Goal: Task Accomplishment & Management: Manage account settings

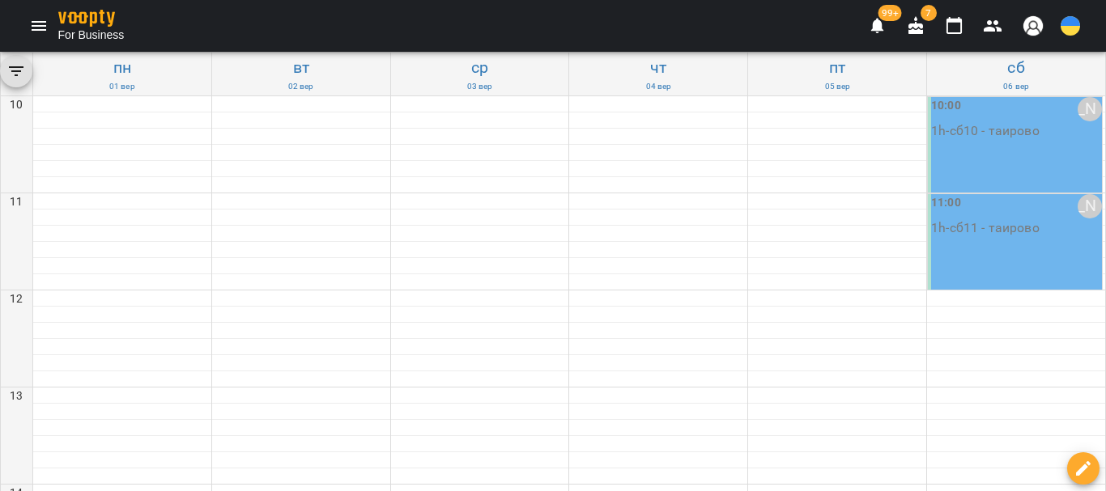
scroll to position [486, 0]
click at [40, 24] on icon "Menu" at bounding box center [38, 25] width 19 height 19
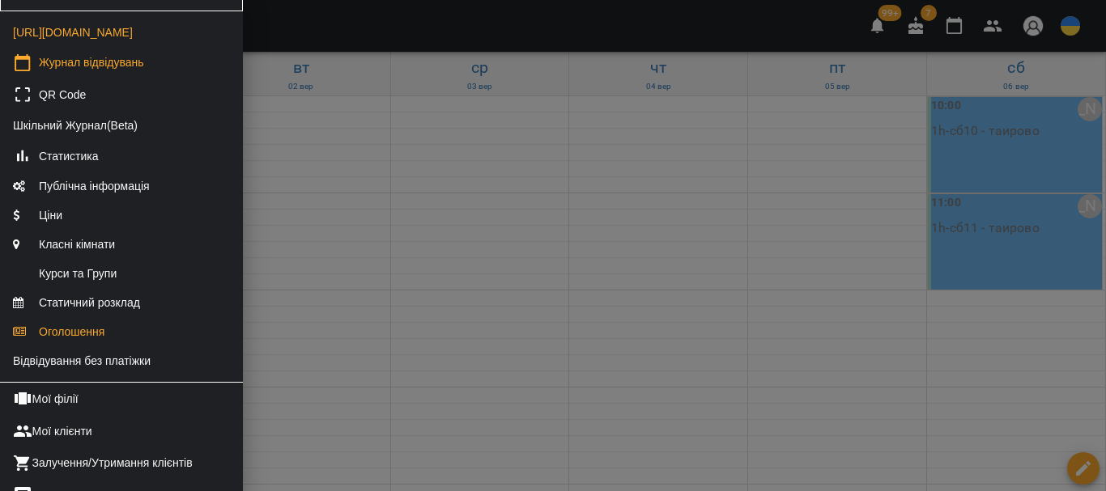
scroll to position [162, 0]
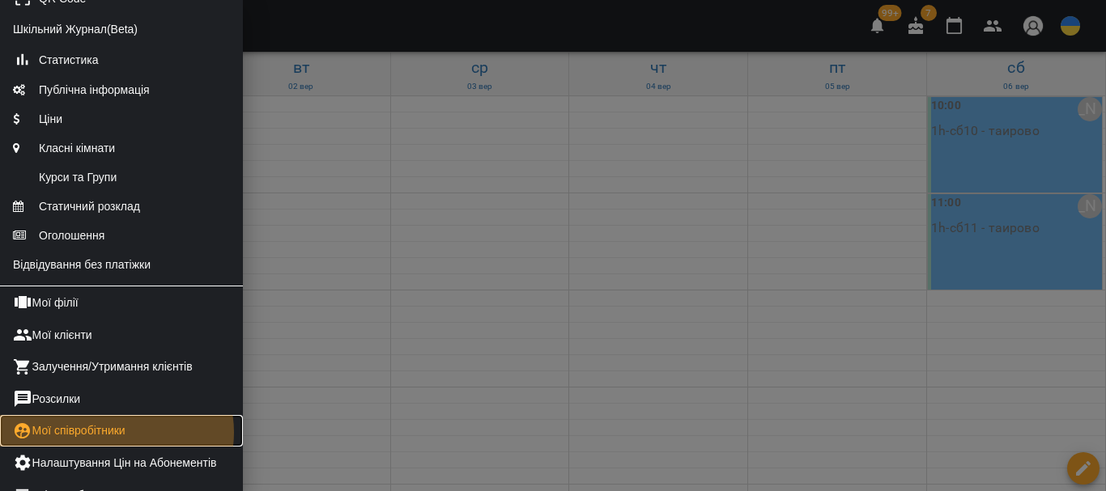
click at [116, 446] on link "Мої співробітники" at bounding box center [121, 431] width 243 height 32
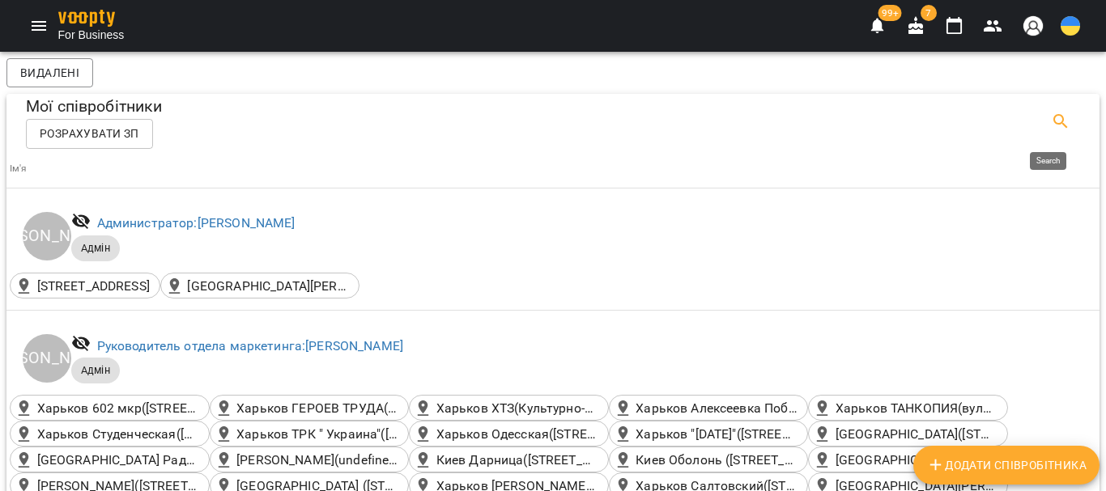
click at [1051, 120] on icon "Search" at bounding box center [1060, 121] width 19 height 19
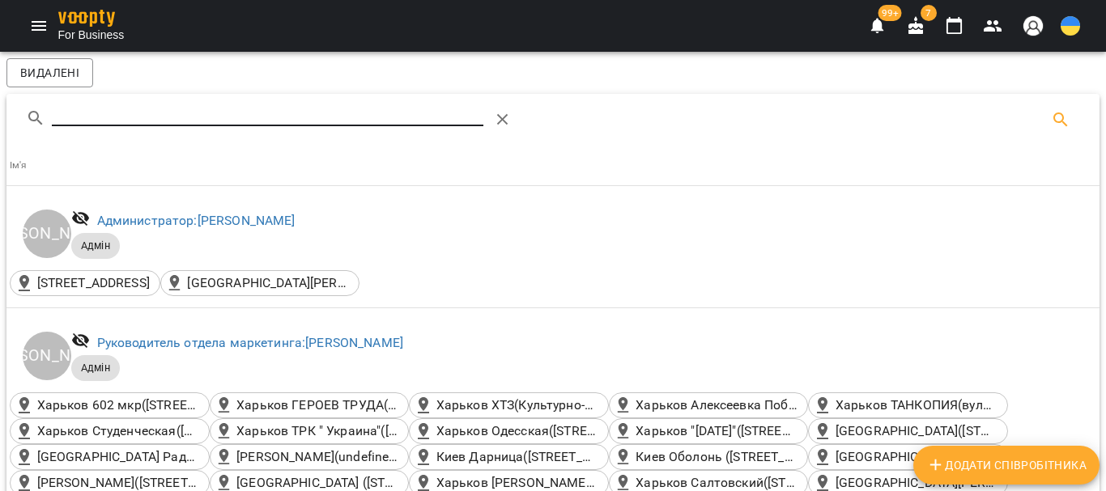
click at [67, 112] on input "Search" at bounding box center [268, 113] width 432 height 26
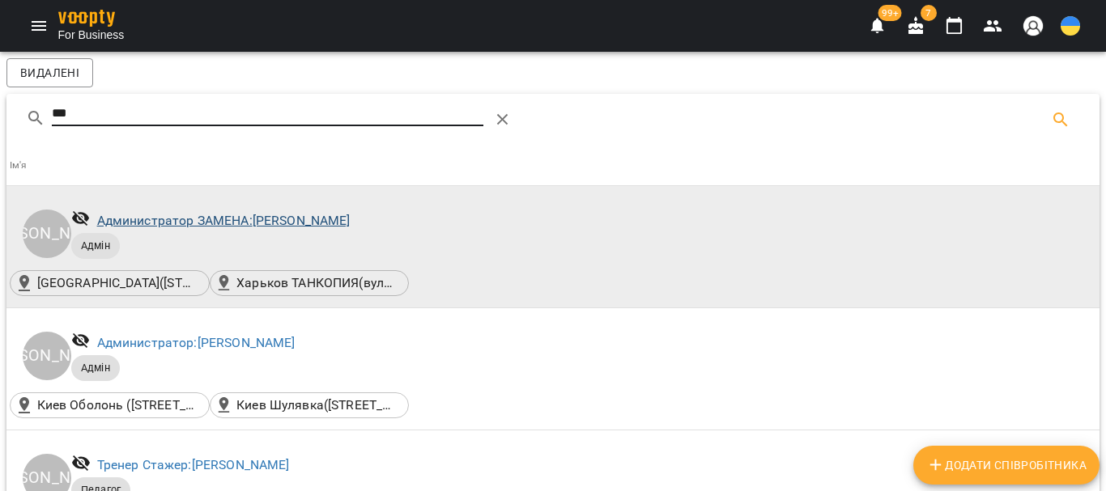
type input "***"
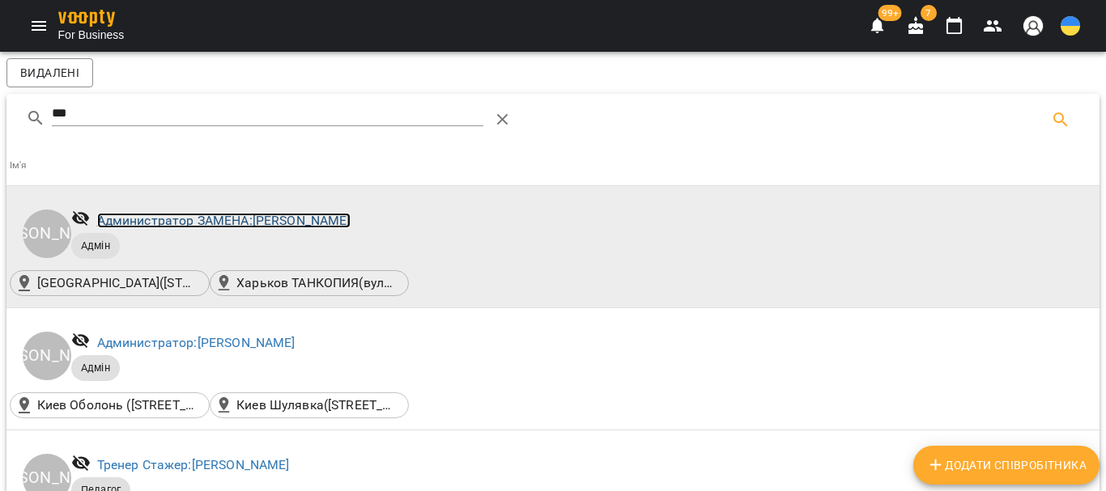
click at [273, 225] on link "Администратор ЗАМЕНА: Борисенко Юлия" at bounding box center [223, 220] width 253 height 15
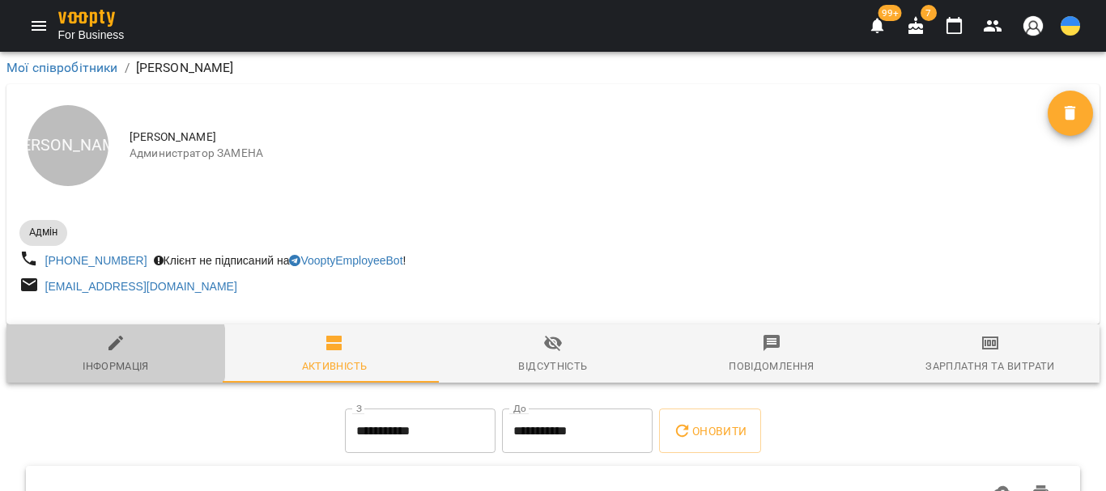
click at [106, 353] on icon "button" at bounding box center [115, 343] width 19 height 19
select select "**"
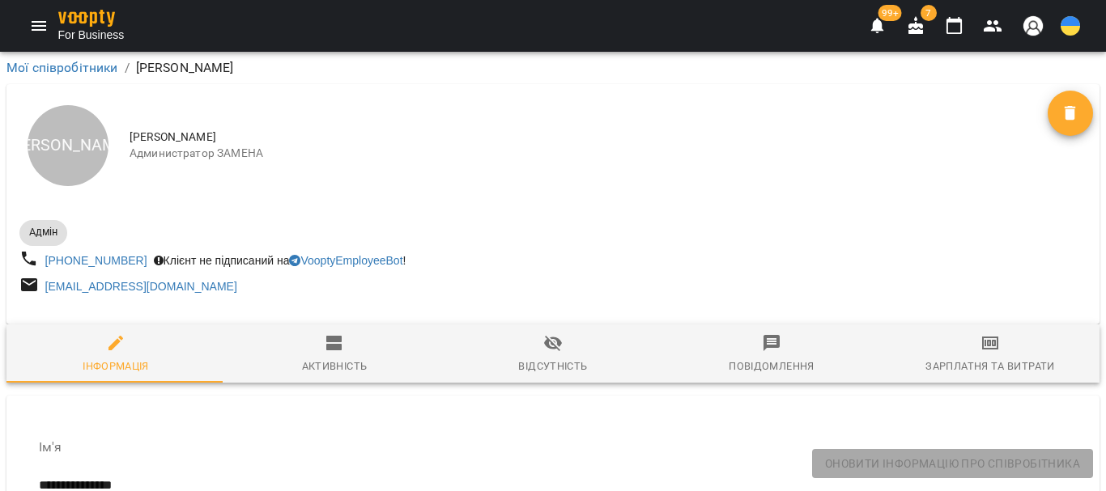
click at [120, 343] on icon "button" at bounding box center [115, 343] width 15 height 15
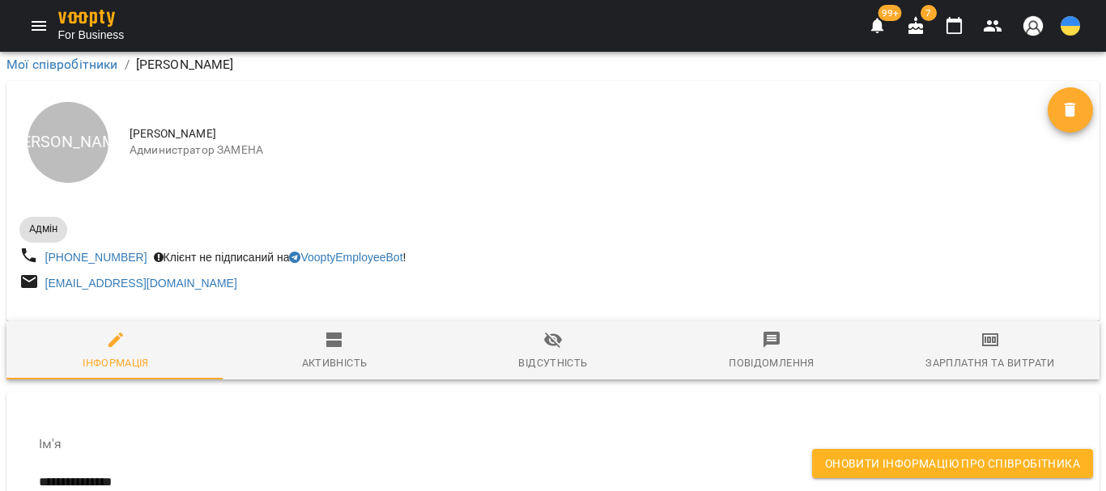
scroll to position [9025, 0]
click at [858, 458] on span "Оновити інформацію про співробітника" at bounding box center [952, 463] width 255 height 19
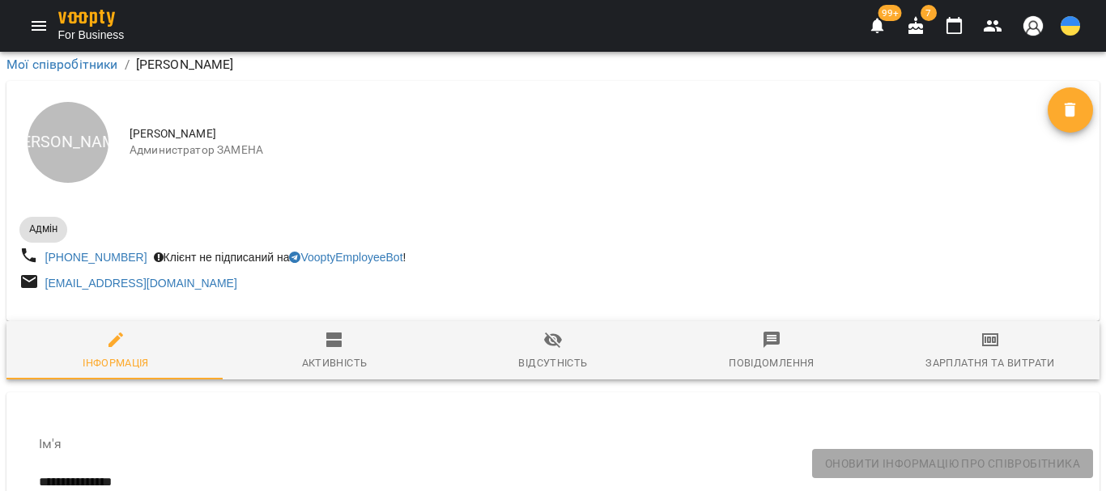
scroll to position [37, 0]
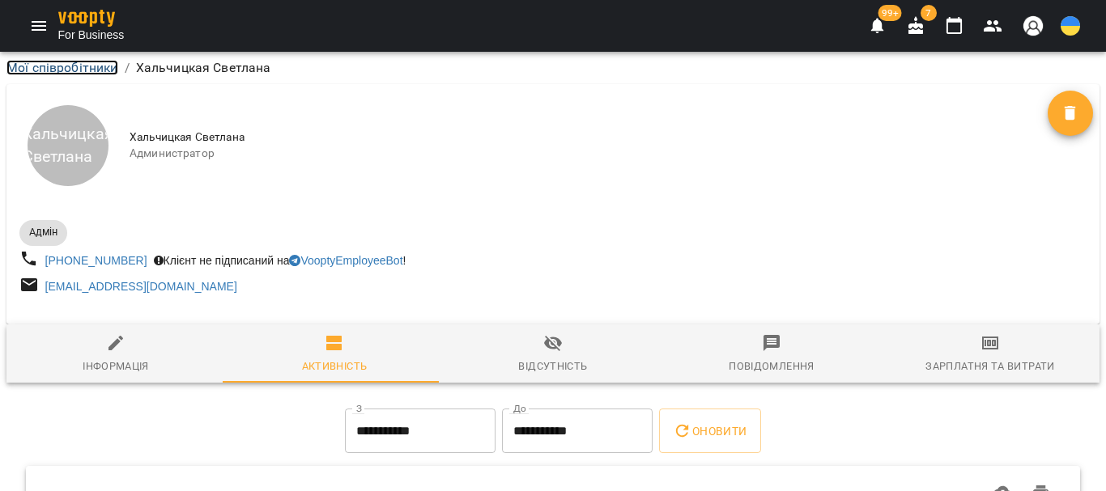
click at [50, 62] on link "Мої співробітники" at bounding box center [62, 67] width 112 height 15
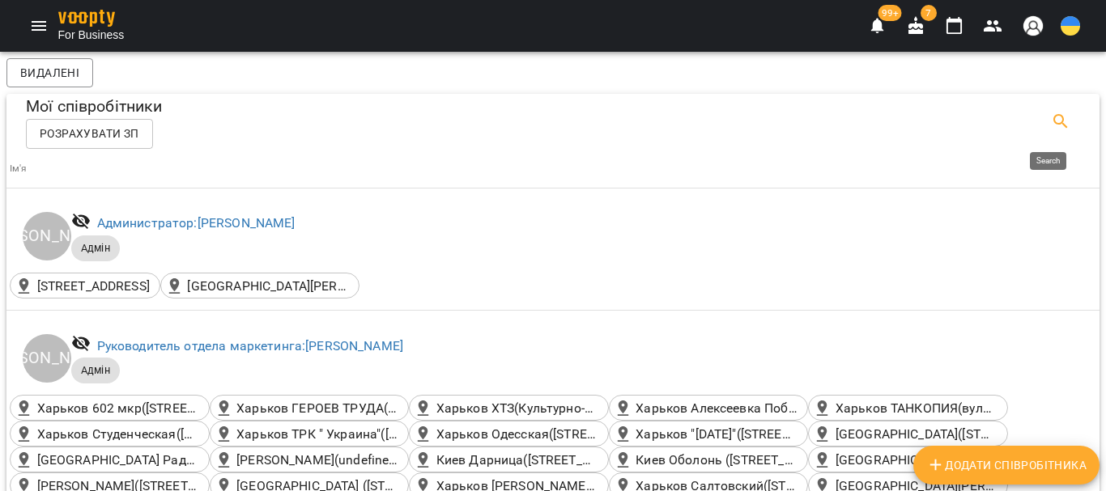
click at [1051, 120] on icon "Search" at bounding box center [1060, 121] width 19 height 19
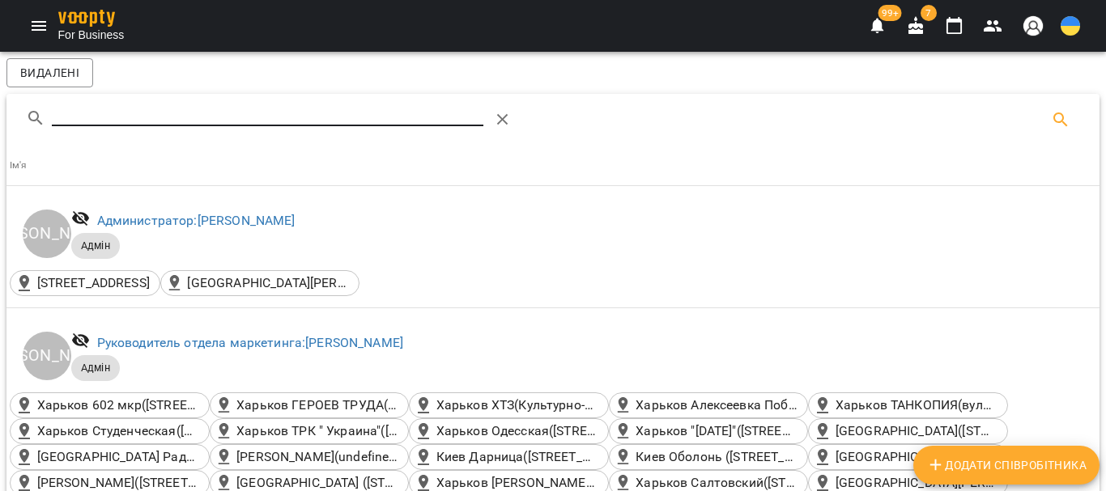
click at [60, 115] on input "Search" at bounding box center [268, 113] width 432 height 26
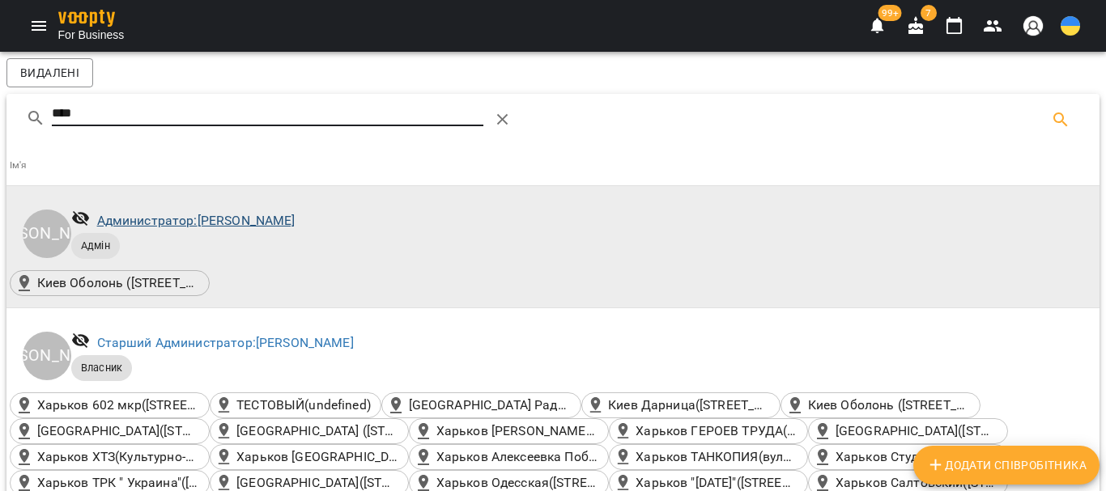
type input "****"
click at [228, 222] on link "Администратор: [PERSON_NAME]" at bounding box center [196, 220] width 198 height 15
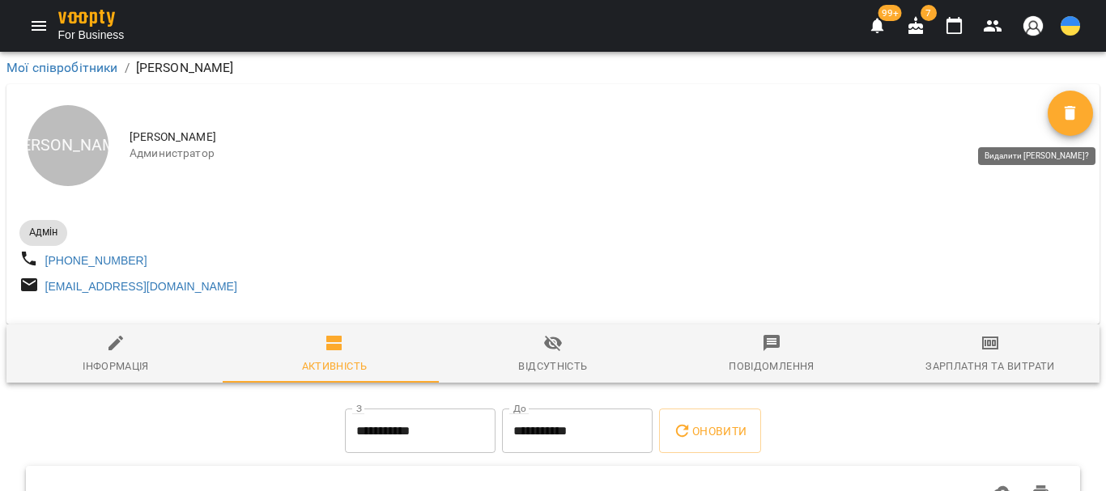
click at [1065, 113] on icon "Видалити" at bounding box center [1070, 113] width 11 height 15
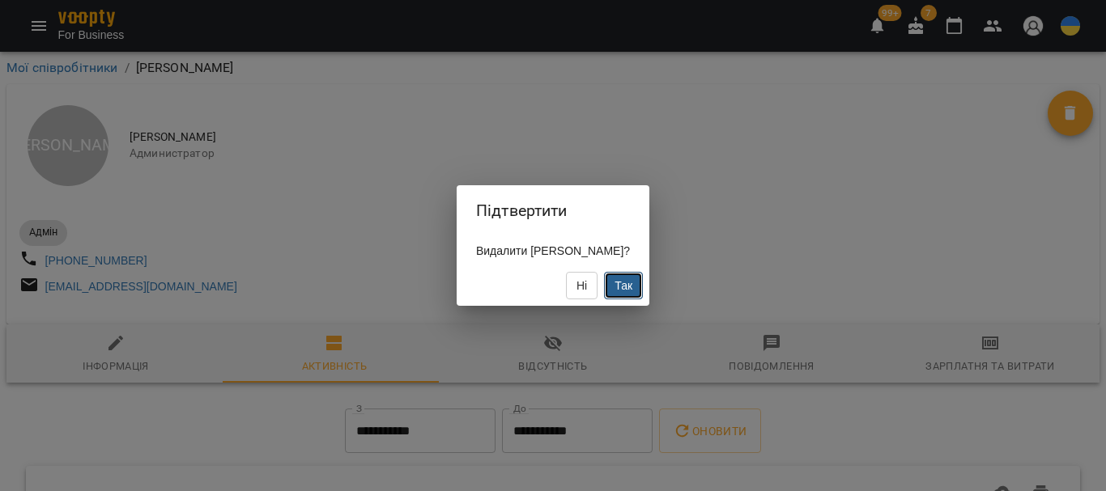
click at [615, 283] on span "Так" at bounding box center [624, 285] width 18 height 13
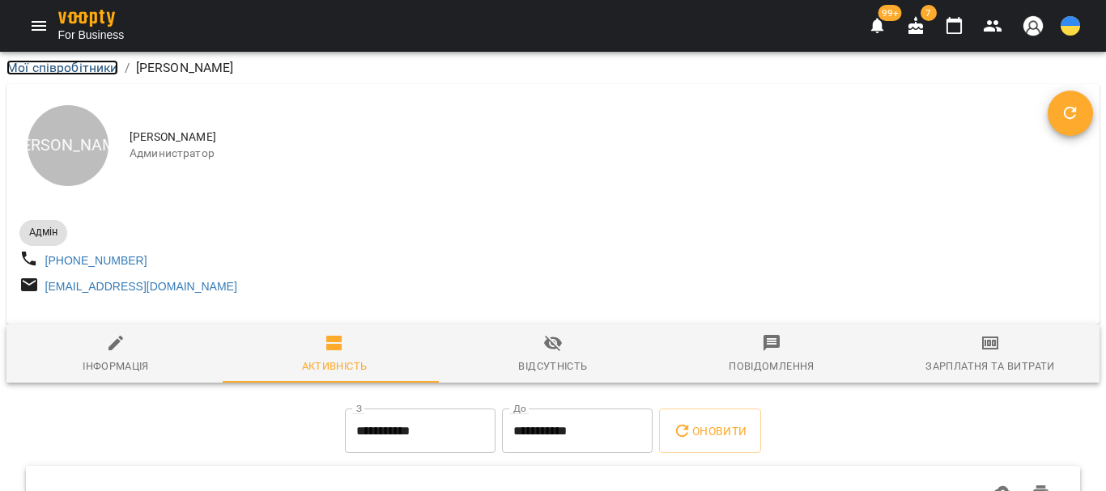
click at [69, 73] on link "Мої співробітники" at bounding box center [62, 67] width 112 height 15
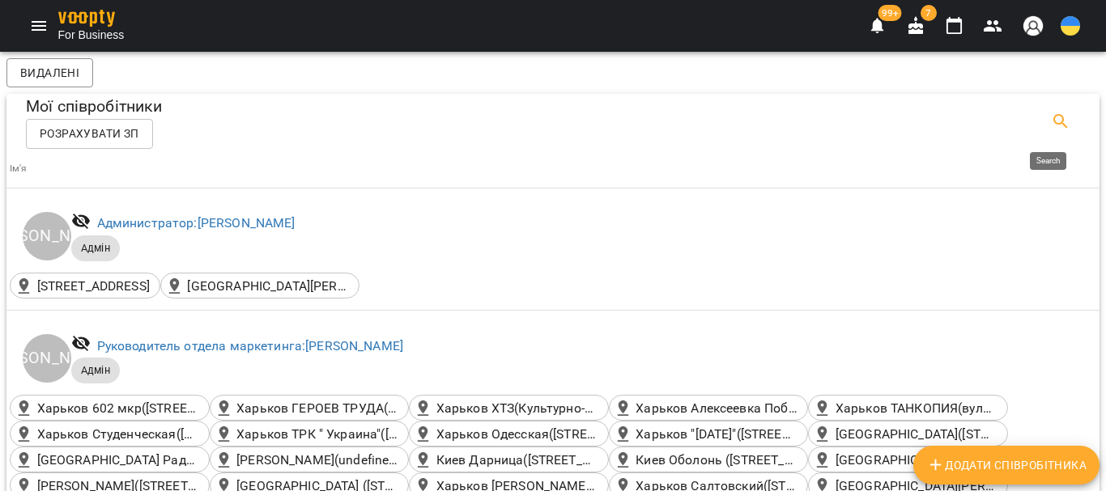
click at [1051, 118] on icon "Search" at bounding box center [1060, 121] width 19 height 19
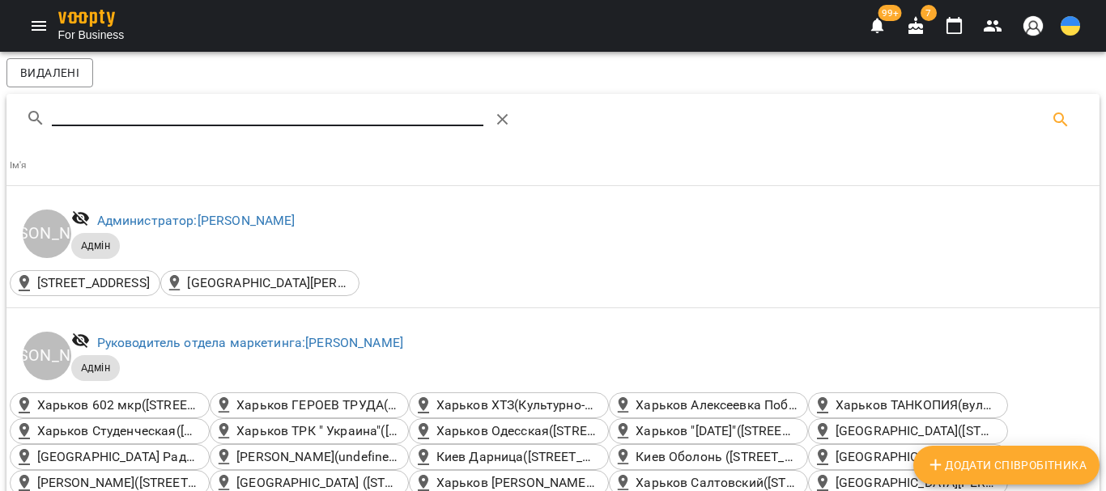
click at [159, 143] on div "Table Toolbar" at bounding box center [552, 120] width 1093 height 52
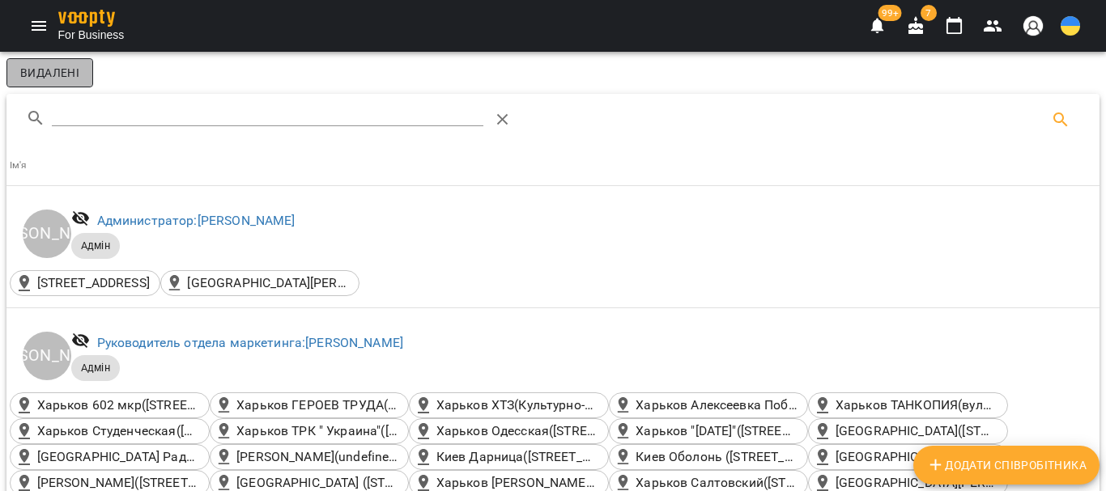
click at [28, 83] on span "Видалені" at bounding box center [49, 72] width 59 height 19
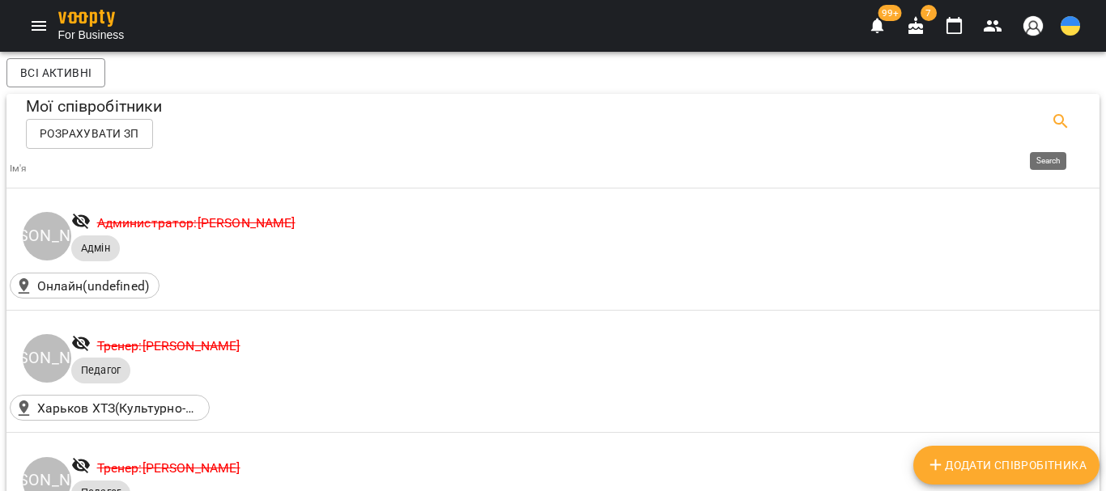
click at [1051, 121] on icon "Search" at bounding box center [1060, 121] width 19 height 19
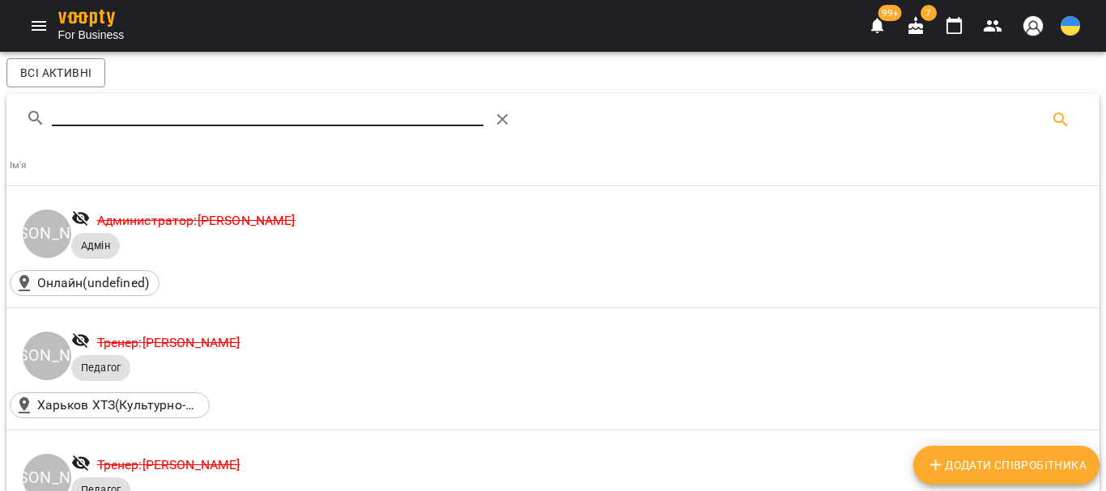
click at [117, 117] on input "Search" at bounding box center [268, 113] width 432 height 26
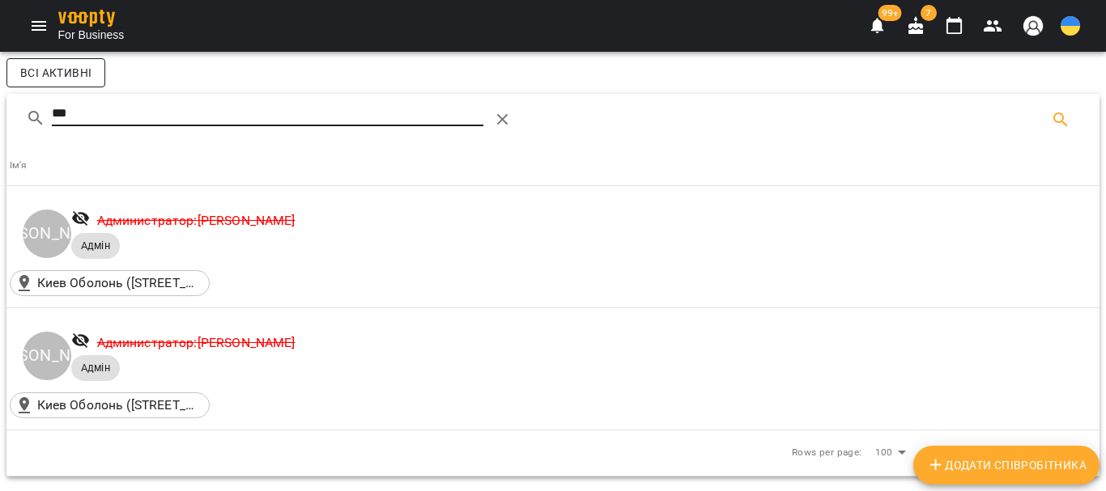
type input "***"
click at [60, 79] on span "Всі активні" at bounding box center [55, 72] width 71 height 19
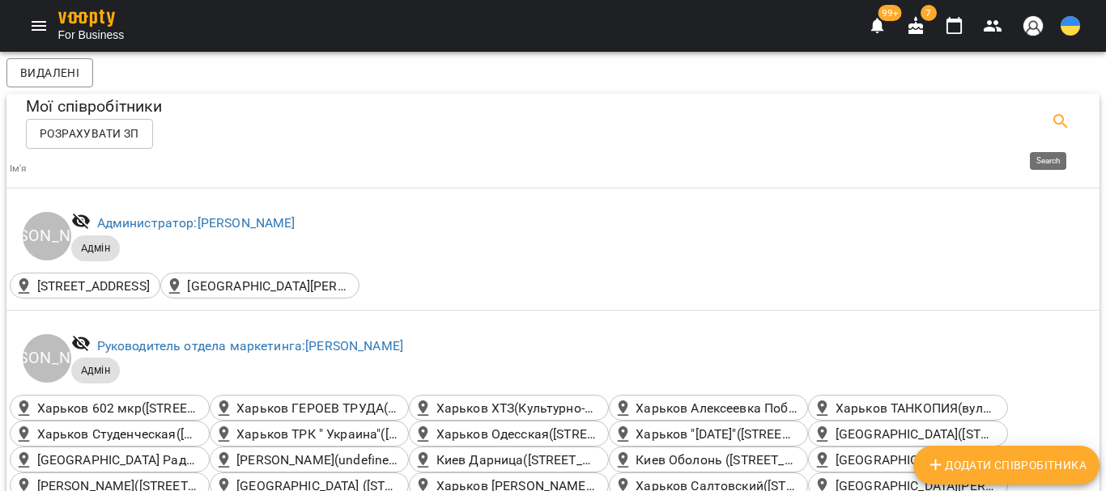
click at [1051, 120] on icon "Search" at bounding box center [1060, 121] width 19 height 19
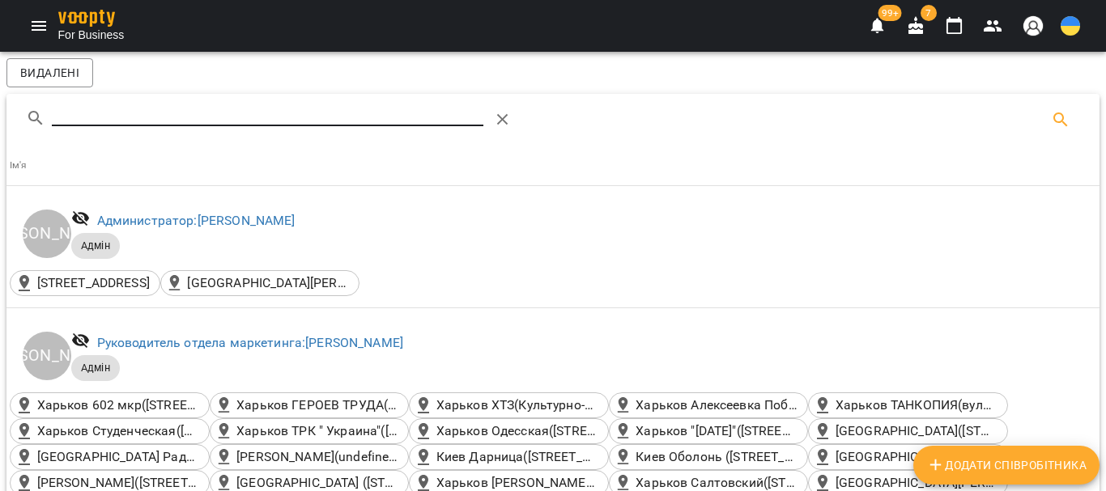
click at [97, 111] on input "Search" at bounding box center [268, 113] width 432 height 26
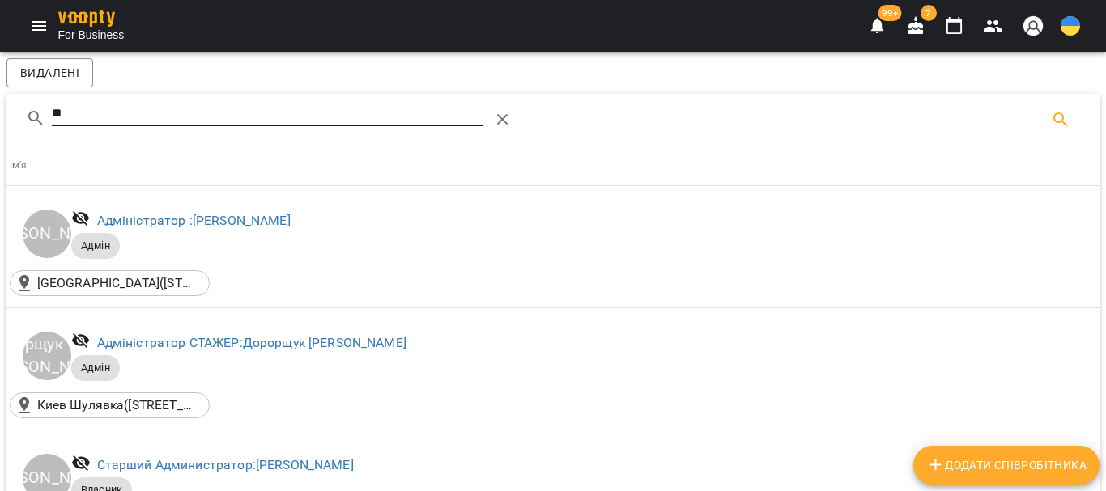
click at [93, 115] on input "**" at bounding box center [268, 113] width 432 height 26
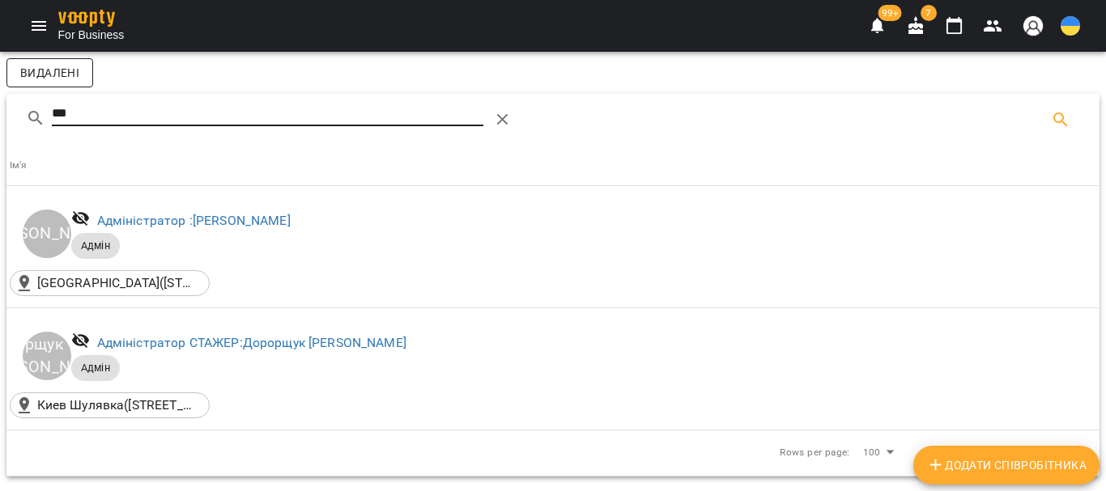
type input "***"
click at [59, 74] on span "Видалені" at bounding box center [49, 72] width 59 height 19
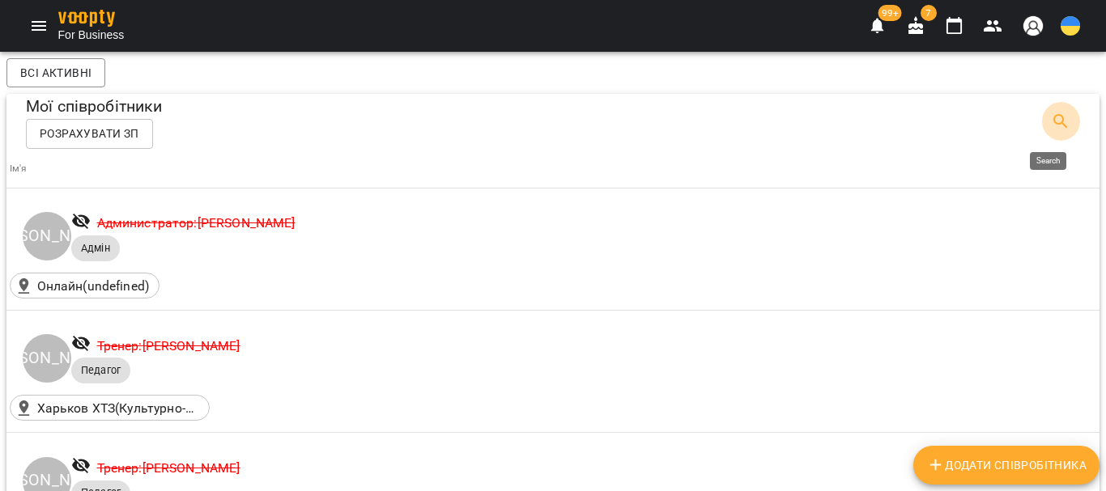
click at [1053, 121] on icon "Search" at bounding box center [1060, 121] width 14 height 14
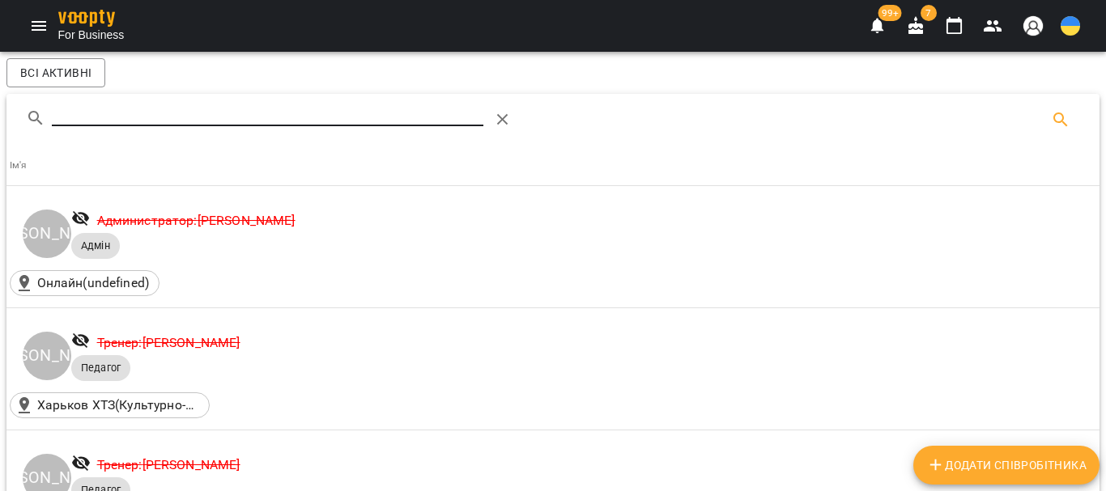
click at [95, 114] on input "Search" at bounding box center [268, 113] width 432 height 26
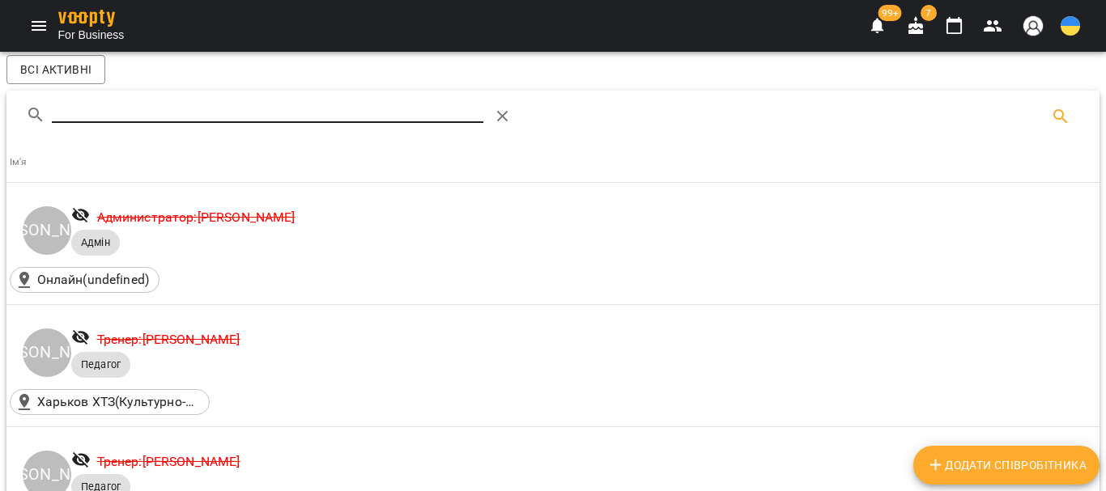
scroll to position [6882, 0]
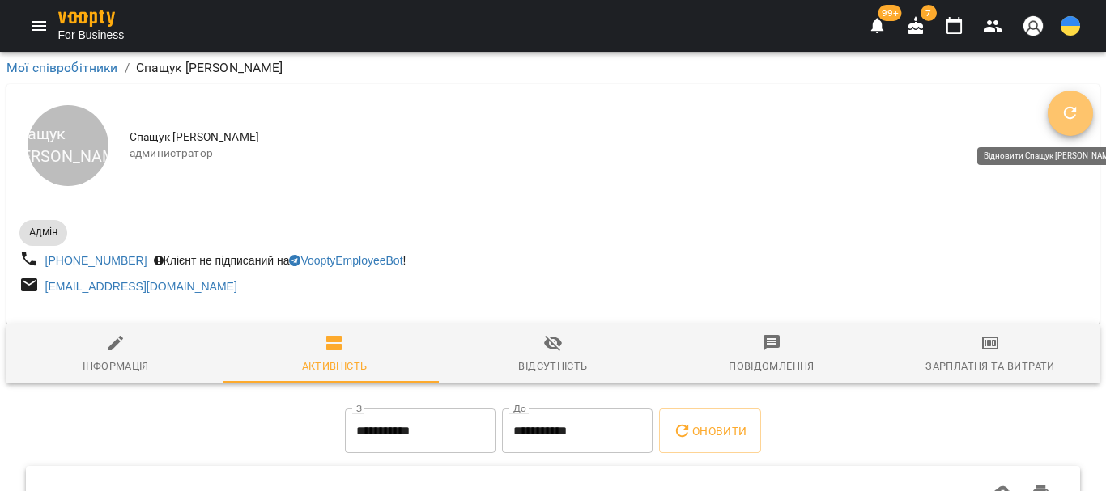
click at [1061, 114] on icon "Відновити" at bounding box center [1070, 113] width 19 height 19
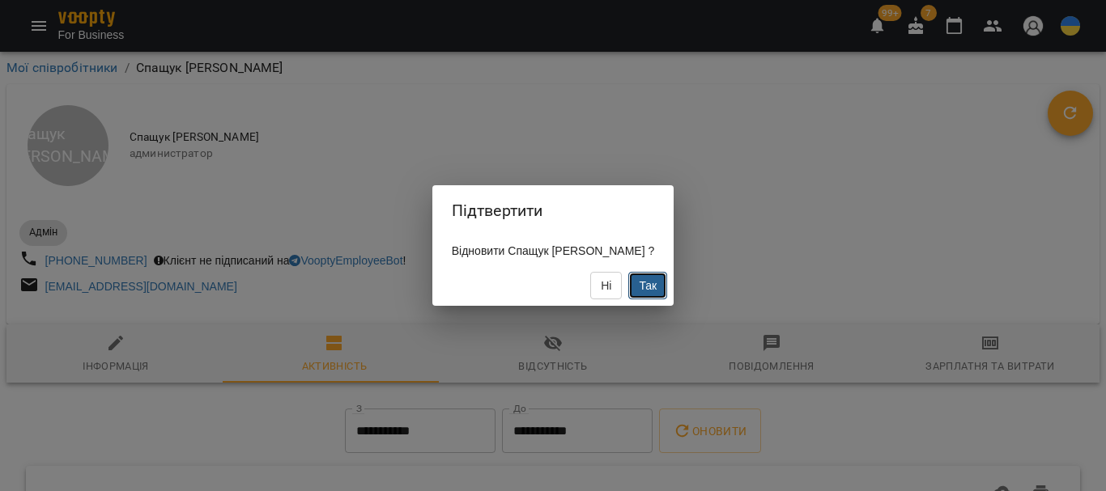
click at [639, 292] on span "Так" at bounding box center [648, 285] width 18 height 13
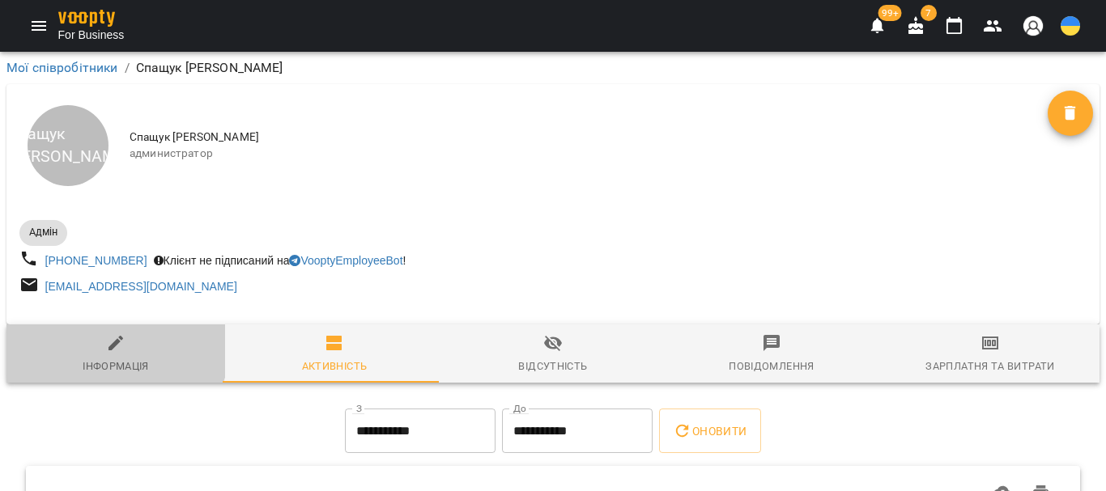
click at [108, 349] on icon "button" at bounding box center [115, 343] width 19 height 19
select select "**"
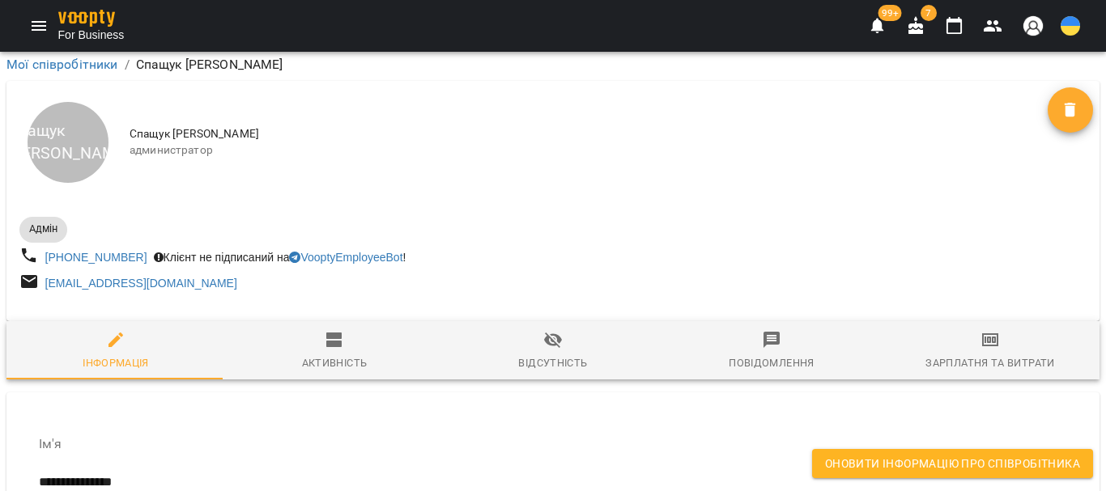
scroll to position [9025, 0]
click at [875, 468] on span "Оновити інформацію про співробітника" at bounding box center [952, 463] width 255 height 19
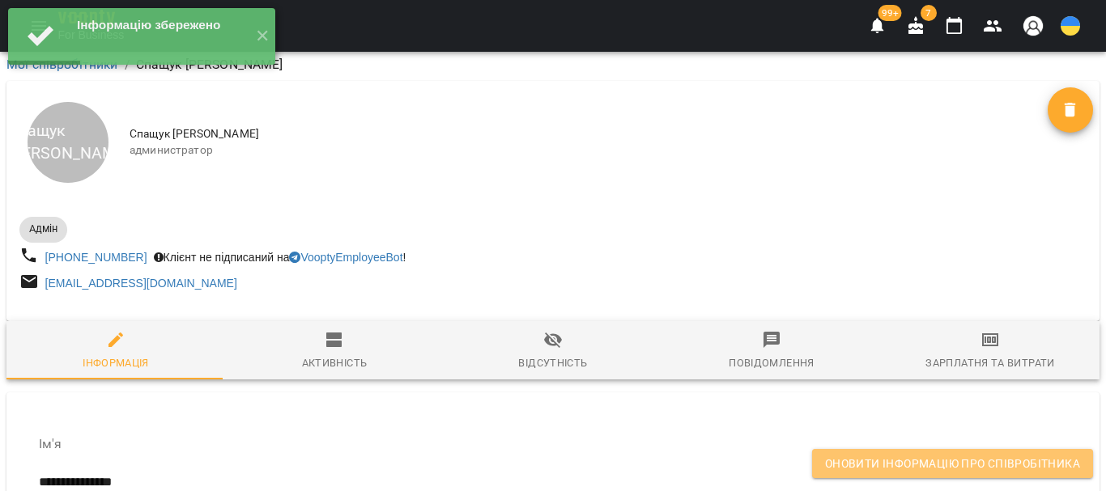
click at [861, 457] on span "Оновити інформацію про співробітника" at bounding box center [952, 463] width 255 height 19
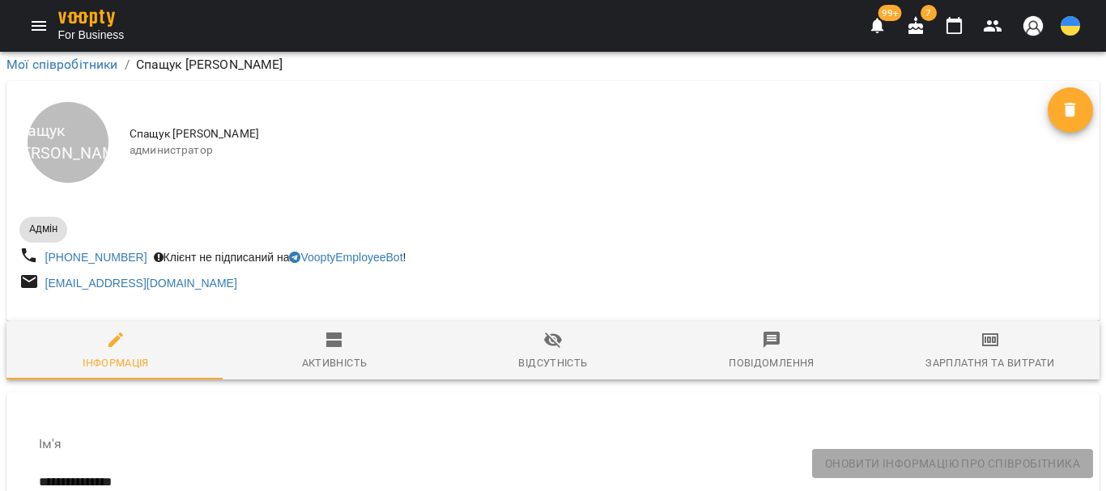
scroll to position [1900, 0]
